Goal: Task Accomplishment & Management: Complete application form

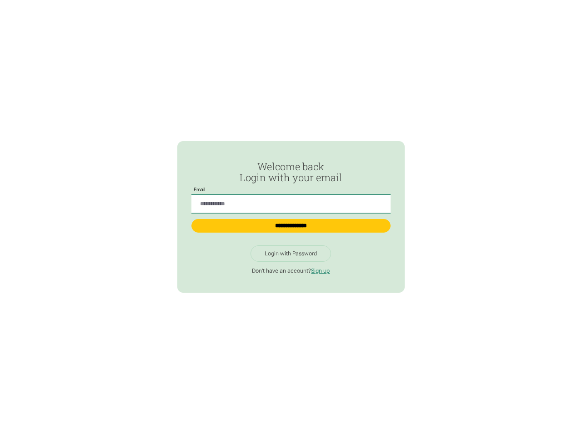
click at [291, 200] on input "Passwordless Login" at bounding box center [290, 204] width 199 height 19
